Goal: Register for event/course

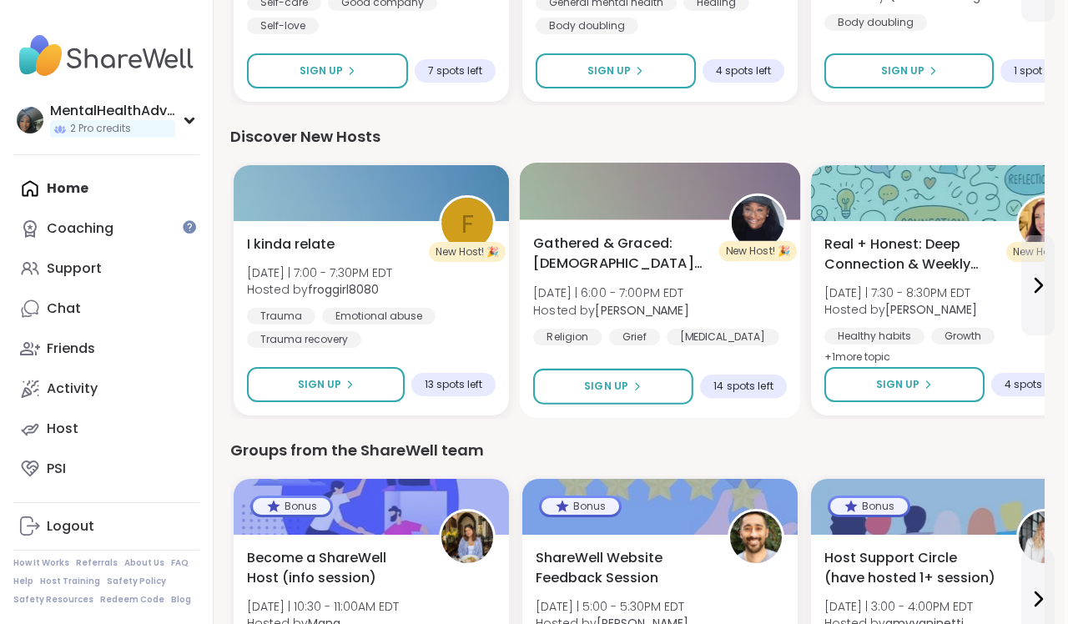
scroll to position [1654, 3]
click at [624, 269] on span "Gathered & Graced: [DEMOGRAPHIC_DATA] [MEDICAL_DATA] & Loss" at bounding box center [621, 254] width 177 height 41
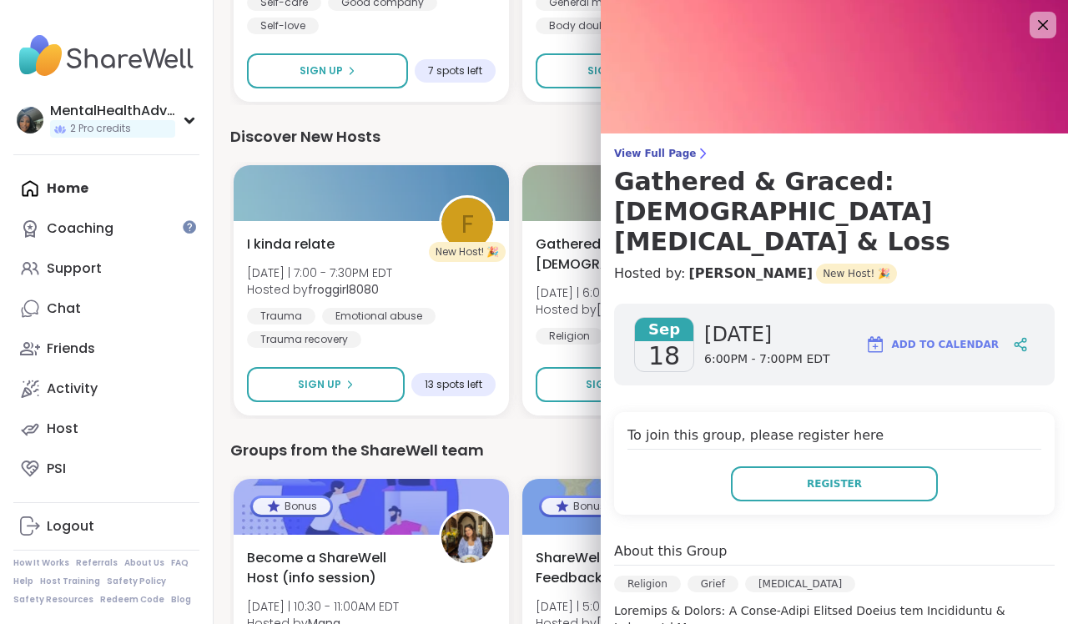
scroll to position [0, 0]
click at [1047, 29] on icon at bounding box center [1043, 25] width 11 height 11
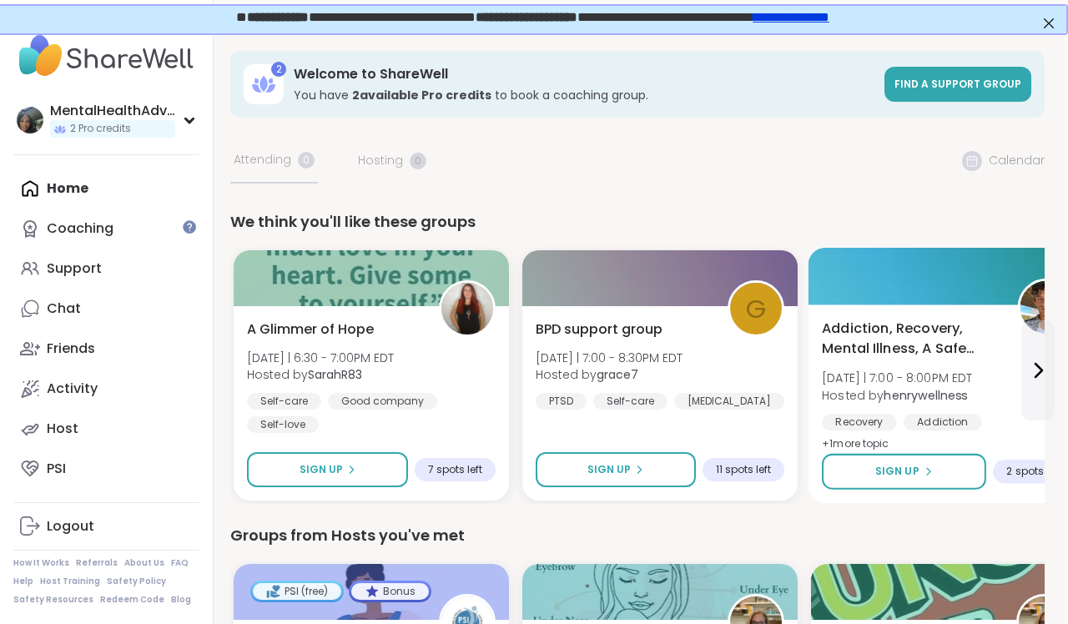
scroll to position [0, 3]
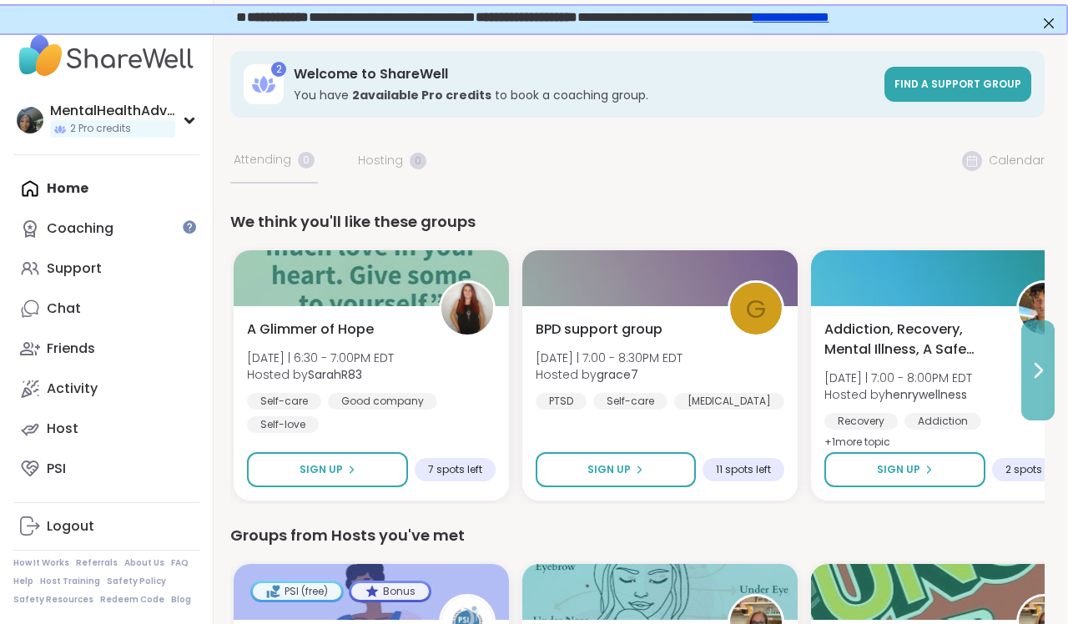
click at [1030, 377] on icon at bounding box center [1038, 371] width 20 height 20
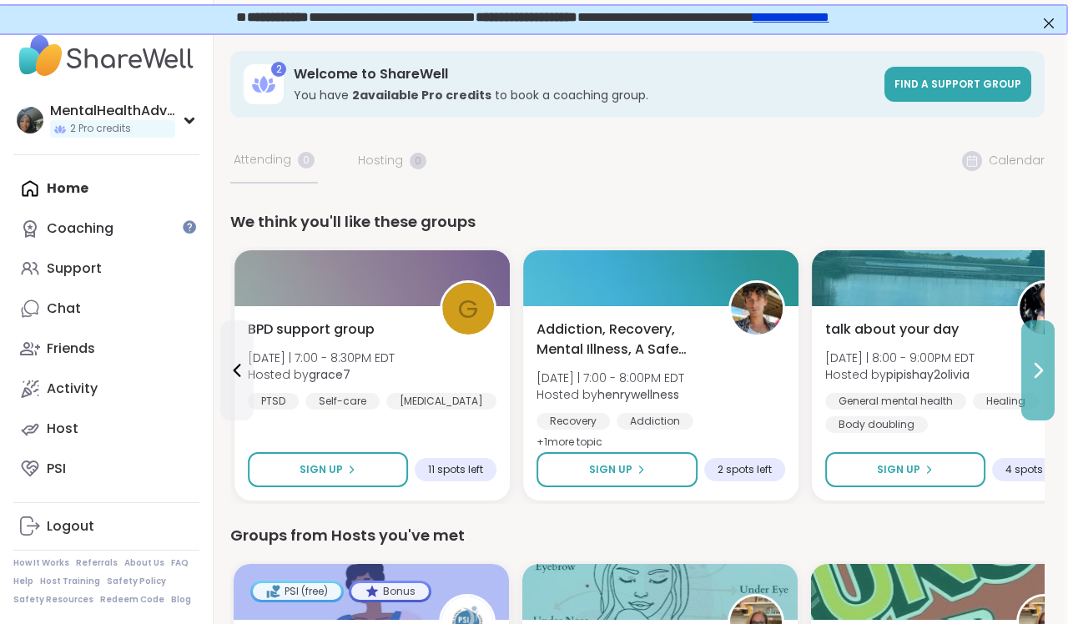
click at [1030, 377] on icon at bounding box center [1038, 371] width 20 height 20
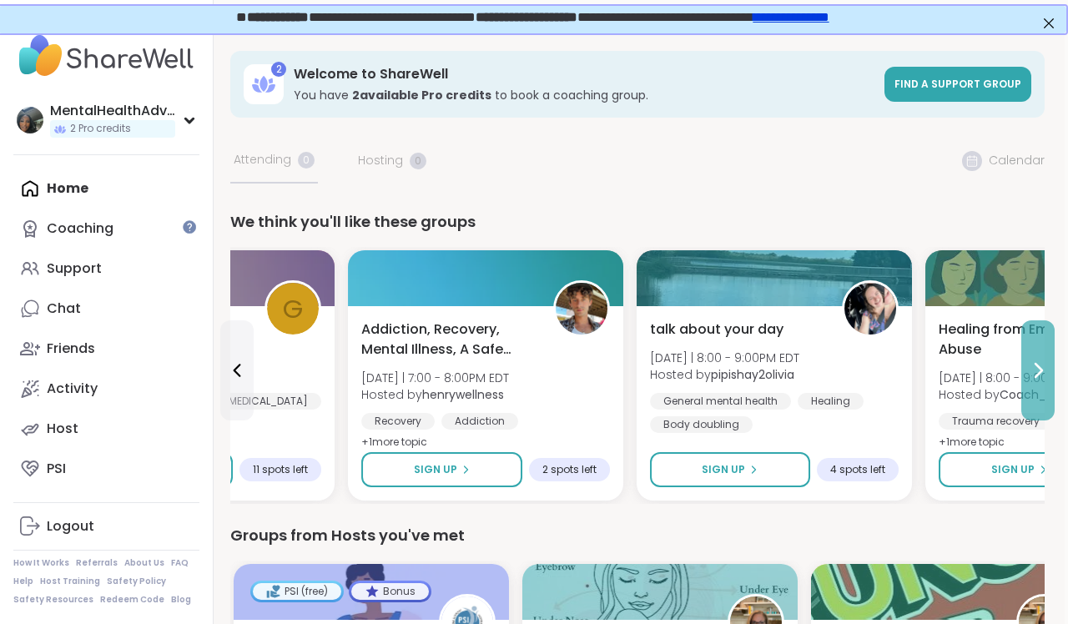
click at [1030, 377] on icon at bounding box center [1038, 371] width 20 height 20
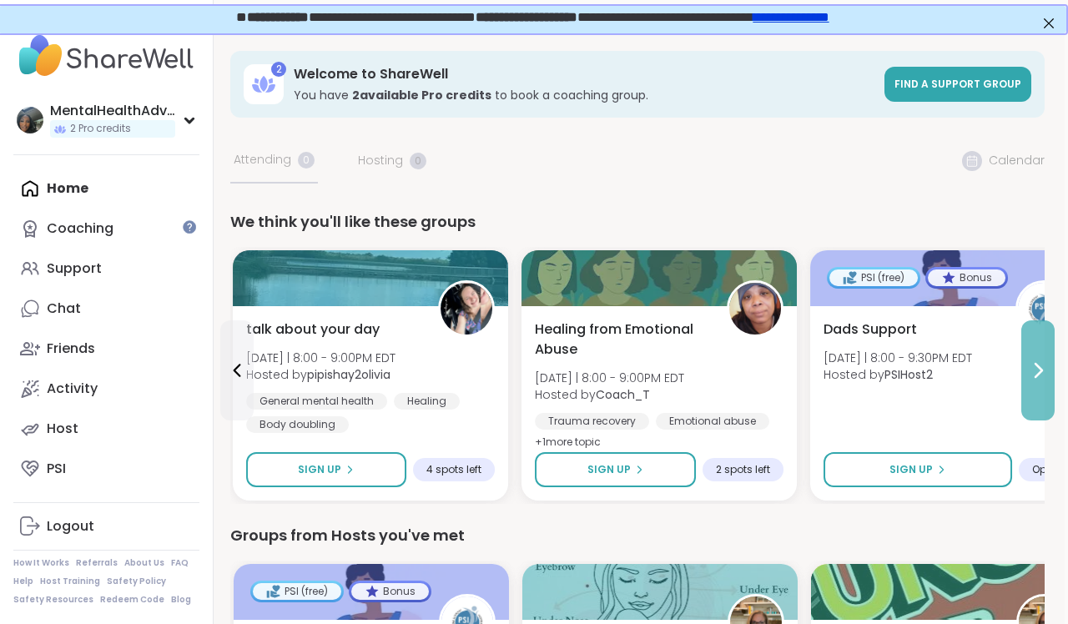
click at [1030, 377] on icon at bounding box center [1038, 371] width 20 height 20
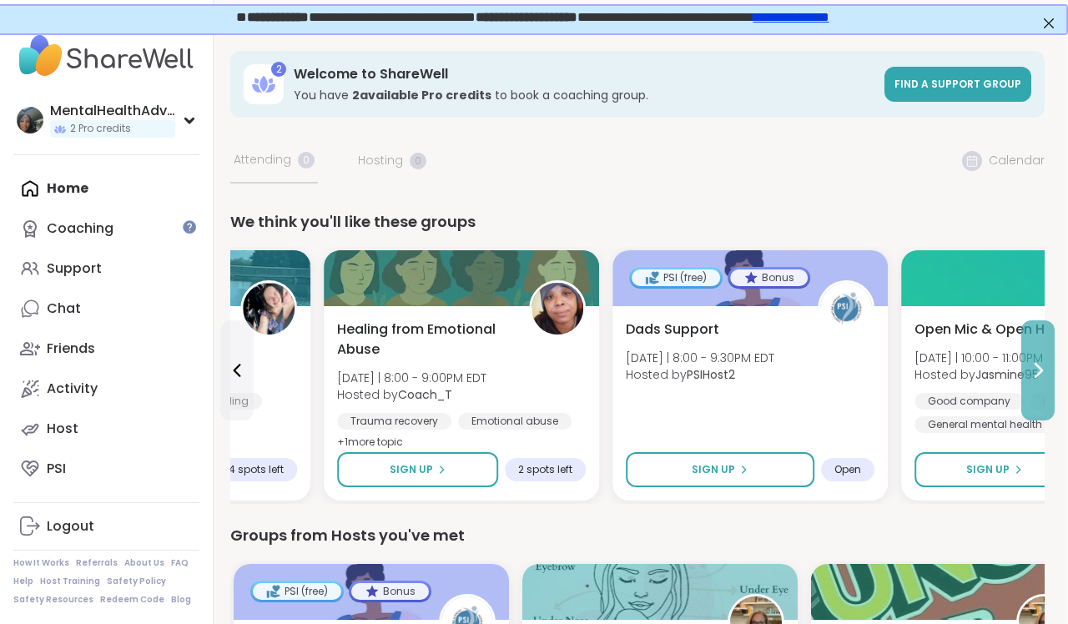
click at [1030, 377] on icon at bounding box center [1038, 371] width 20 height 20
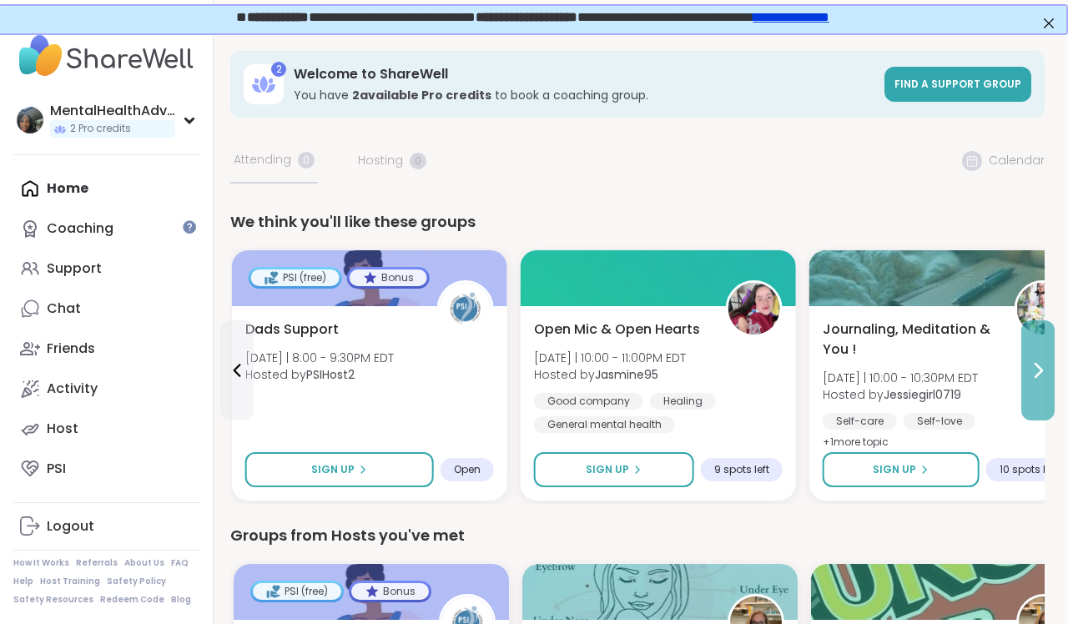
click at [1030, 377] on icon at bounding box center [1038, 371] width 20 height 20
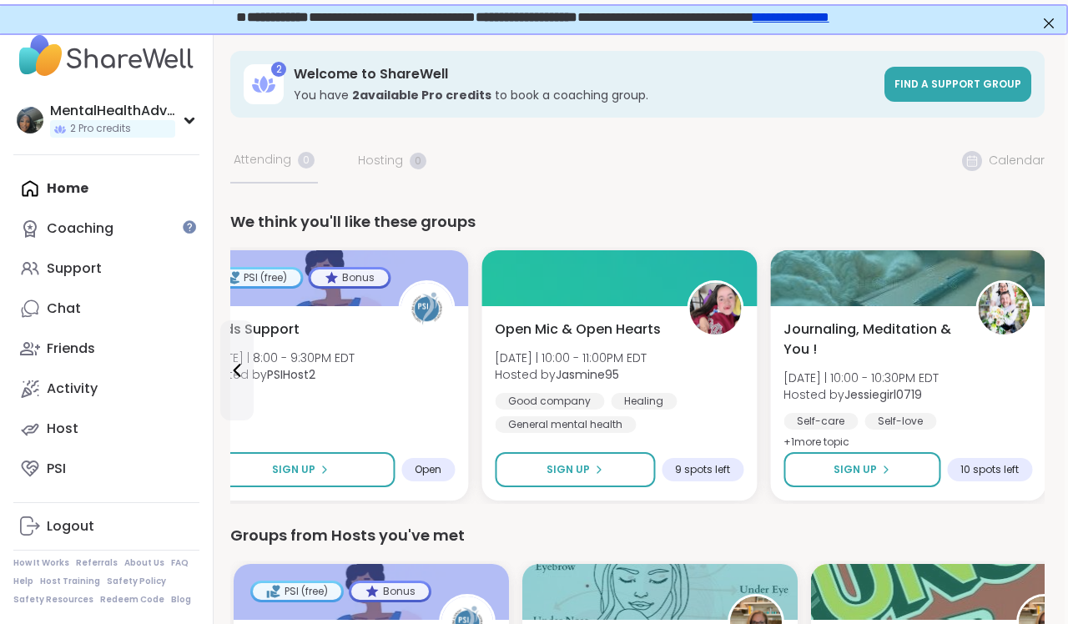
click at [1030, 377] on div "Journaling, Meditation & You ! [DATE] | 10:00 - 10:30PM EDT Hosted by Jessiegir…" at bounding box center [908, 387] width 249 height 134
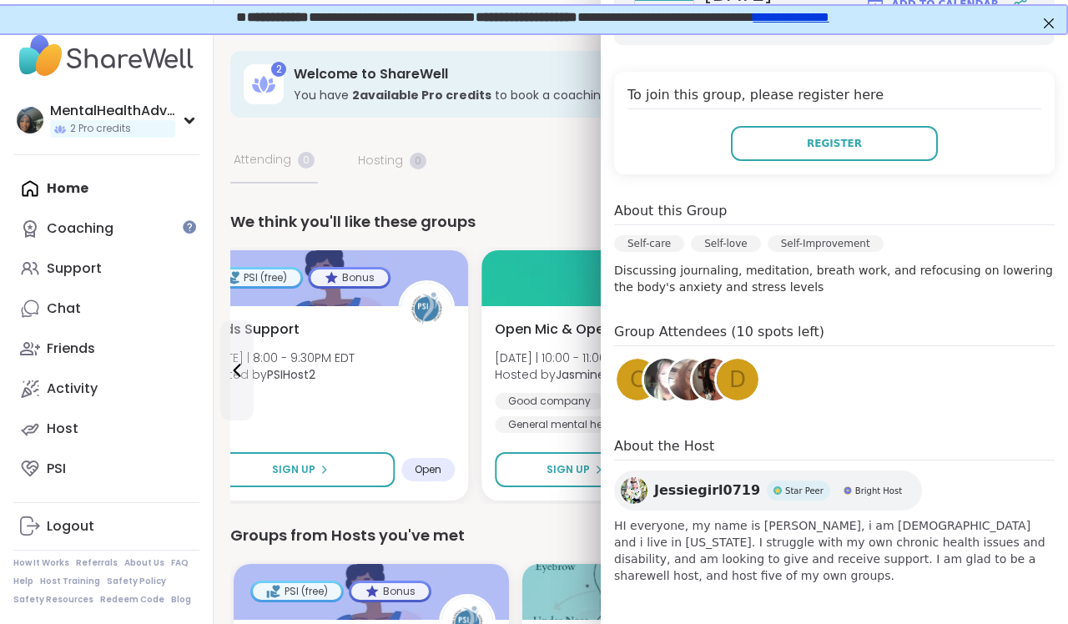
scroll to position [280, 0]
